Goal: Task Accomplishment & Management: Use online tool/utility

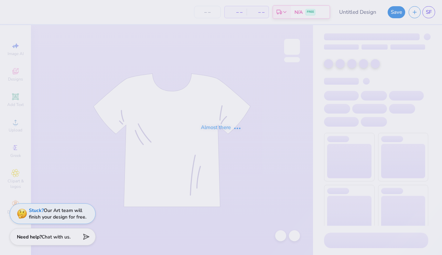
type input "[PERSON_NAME] : [GEOGRAPHIC_DATA]"
type input "24"
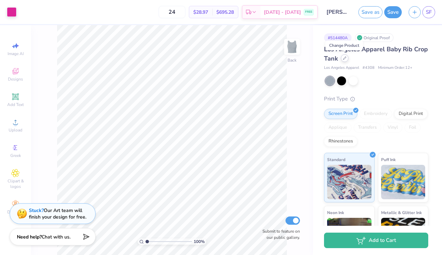
click at [345, 56] on icon at bounding box center [344, 57] width 3 height 3
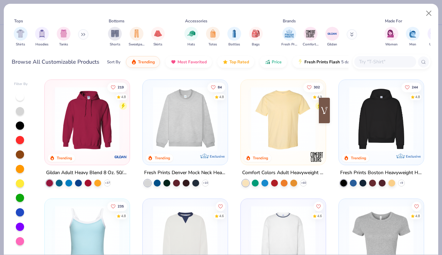
click at [283, 112] on img at bounding box center [283, 119] width 71 height 64
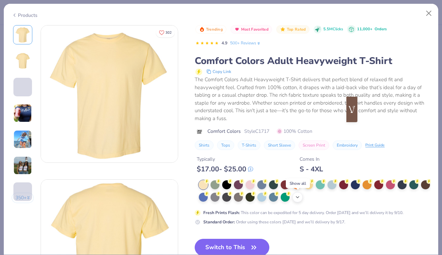
click at [295, 197] on icon at bounding box center [298, 197] width 6 height 6
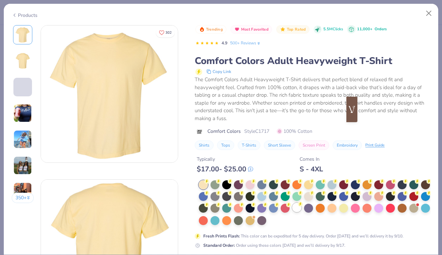
click at [299, 209] on div at bounding box center [297, 207] width 9 height 9
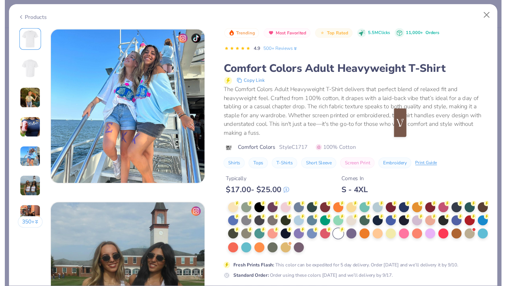
scroll to position [690, 0]
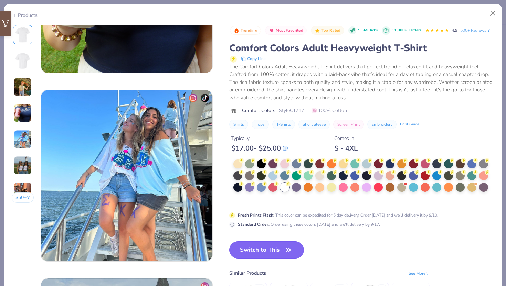
click at [276, 247] on button "Switch to This" at bounding box center [266, 250] width 75 height 17
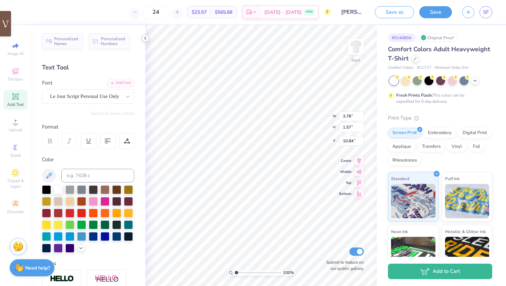
click at [146, 40] on icon at bounding box center [146, 38] width 6 height 6
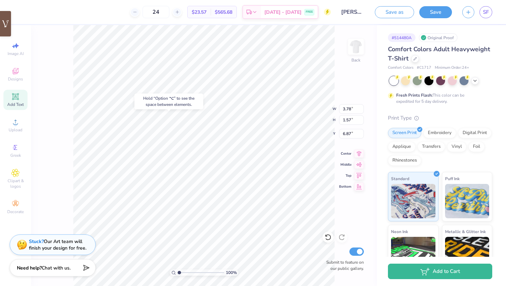
type input "6.87"
type input "4.39"
type input "1.64"
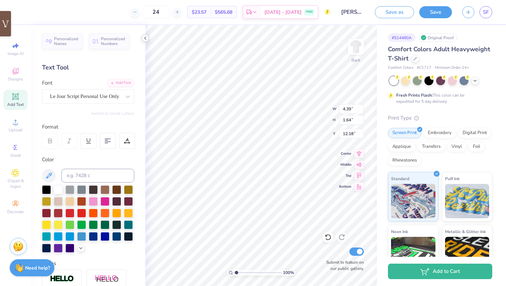
type input "8.44"
type input "3.28"
type input "3.33"
type input "7.31"
type textarea "S"
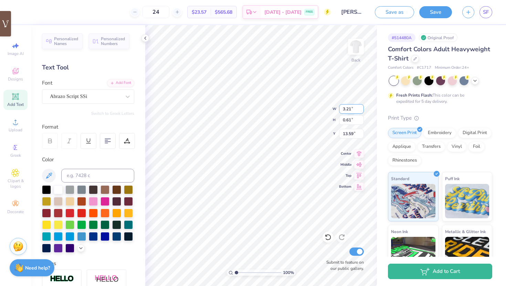
type textarea "Since [DATE]"
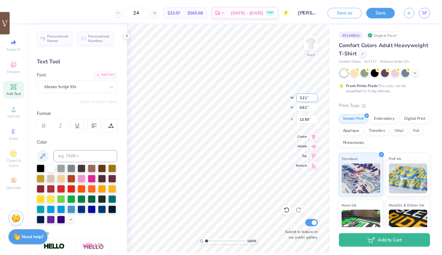
scroll to position [0, 1]
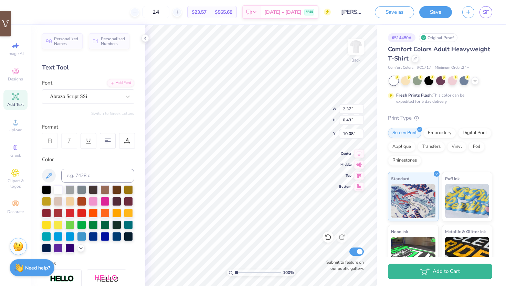
type input "10.08"
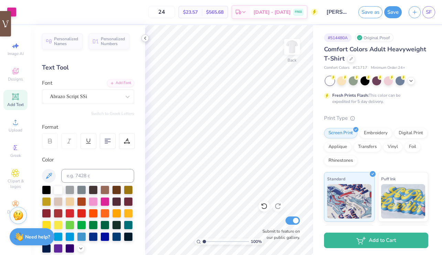
click at [145, 36] on icon at bounding box center [146, 38] width 6 height 6
